Goal: Task Accomplishment & Management: Manage account settings

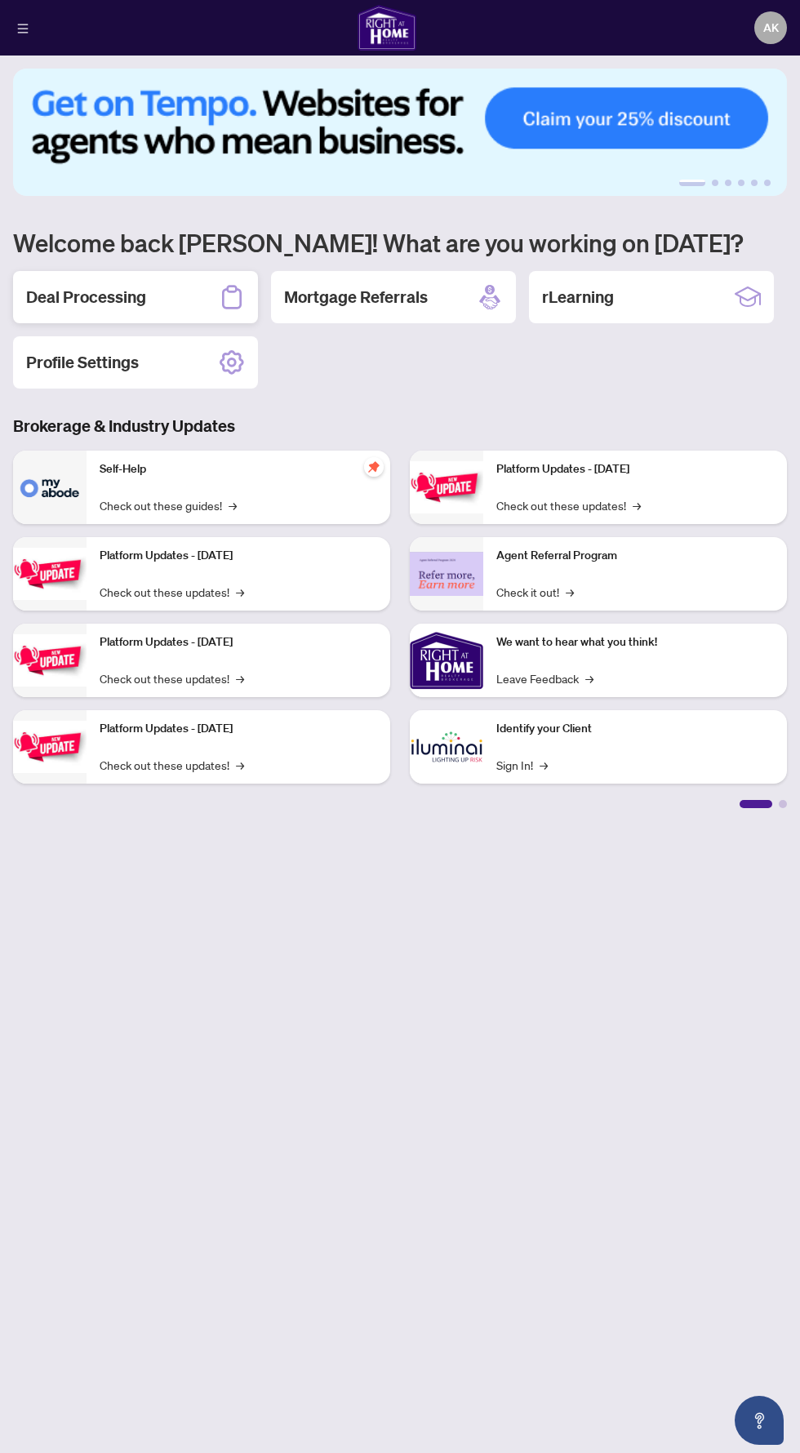
click at [166, 316] on div "Deal Processing" at bounding box center [135, 297] width 245 height 52
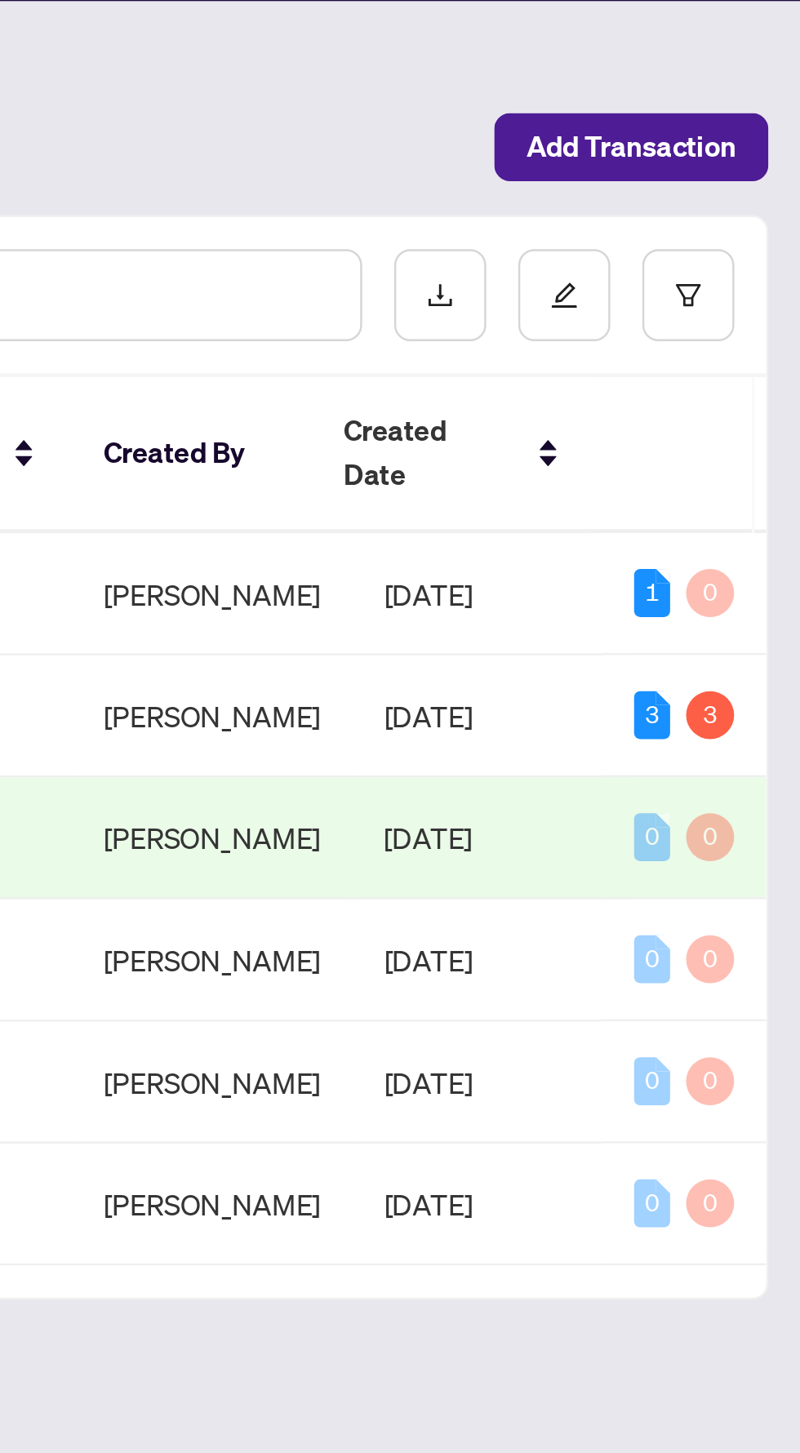
click at [735, 337] on div "3" at bounding box center [739, 347] width 15 height 20
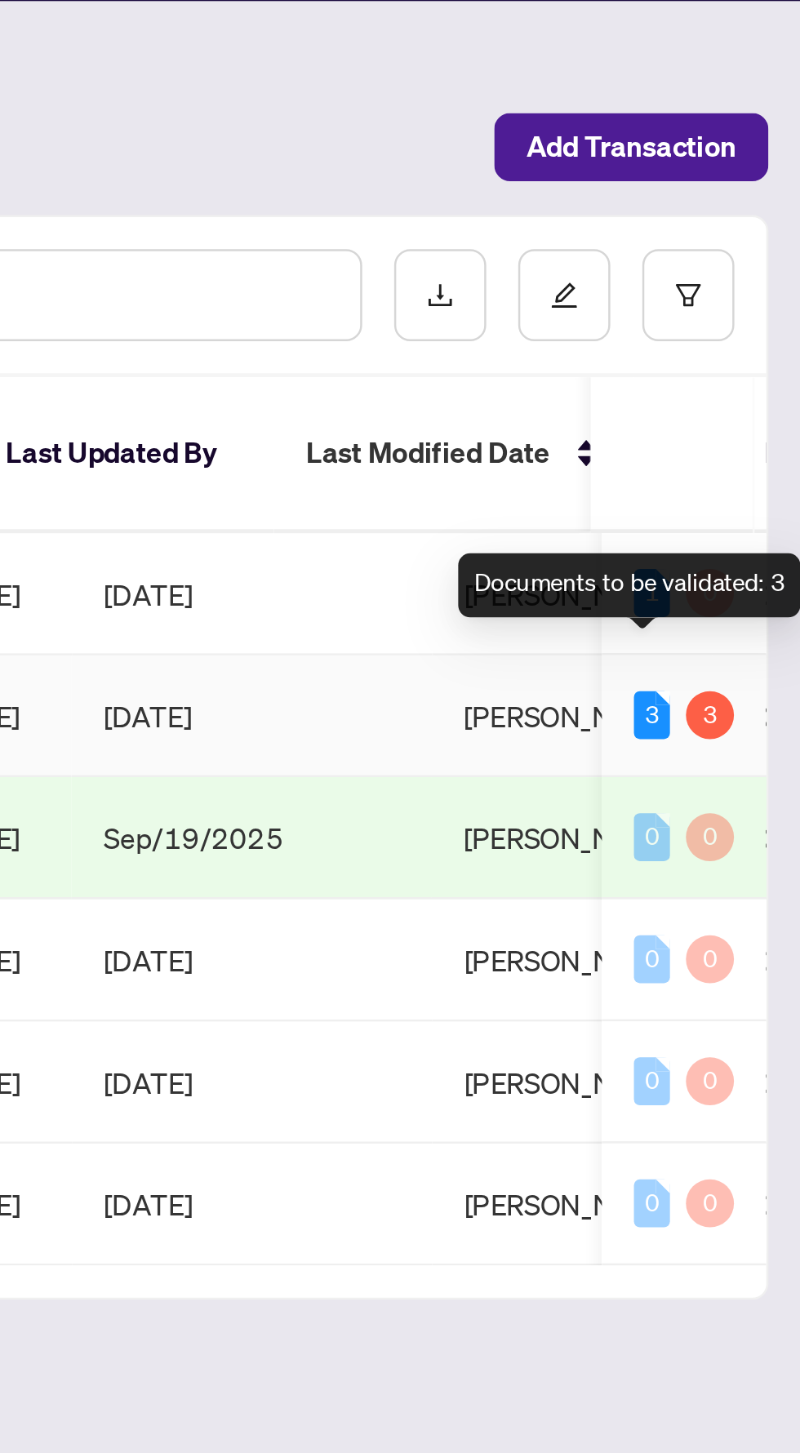
scroll to position [0, 535]
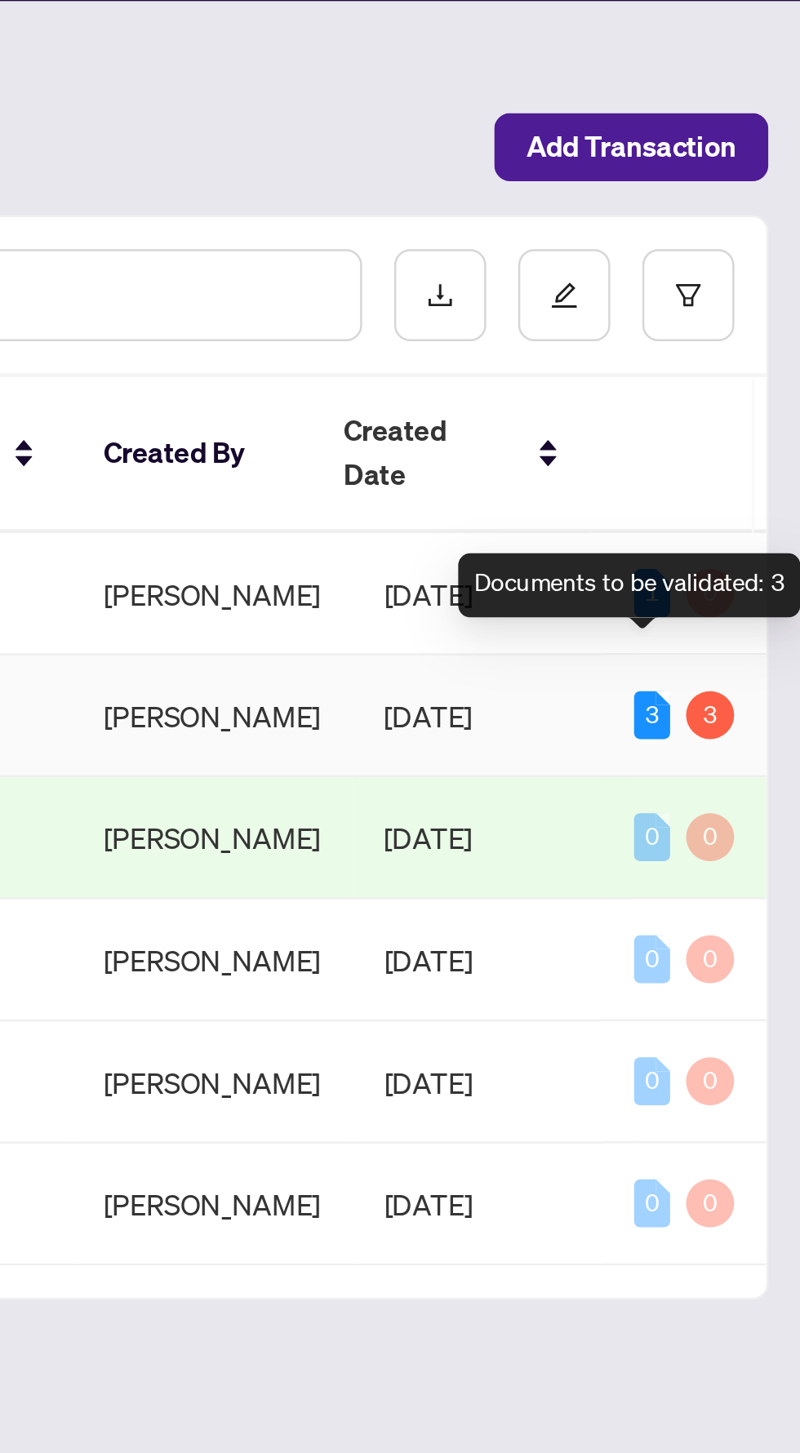
click at [760, 337] on td "3 3" at bounding box center [752, 347] width 67 height 50
